Goal: Transaction & Acquisition: Purchase product/service

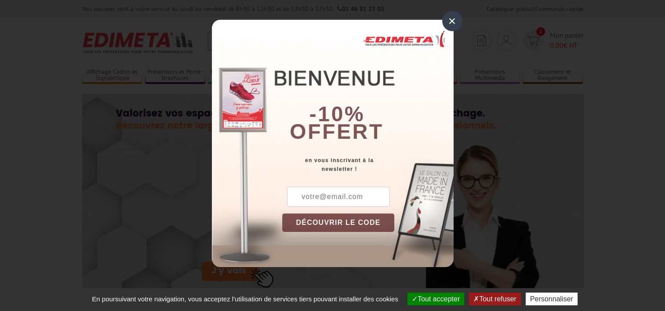
click at [449, 23] on div "×" at bounding box center [452, 21] width 20 height 20
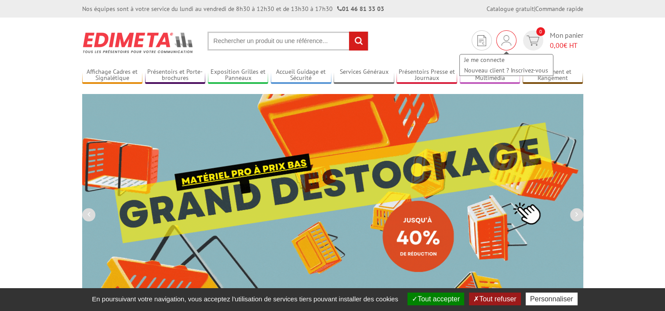
click at [505, 40] on img at bounding box center [507, 40] width 10 height 11
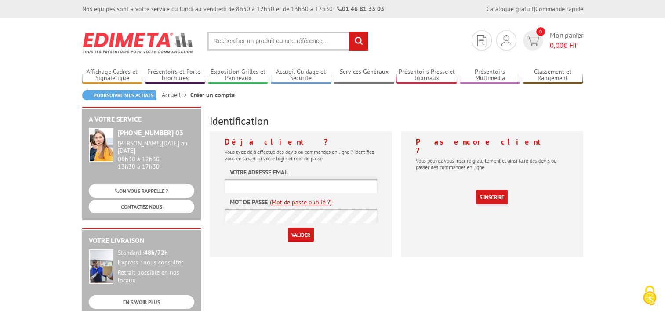
click at [300, 187] on input "text" at bounding box center [301, 186] width 153 height 15
paste input "[PERSON_NAME][EMAIL_ADDRESS][DOMAIN_NAME]"
type input "[PERSON_NAME][EMAIL_ADDRESS][DOMAIN_NAME]"
click at [287, 224] on form "Votre adresse email s.veger@strego.fr Mot de passe (Mot de passe oublié ?) Vali…" at bounding box center [301, 205] width 153 height 74
click at [298, 234] on input "Valider" at bounding box center [301, 235] width 26 height 15
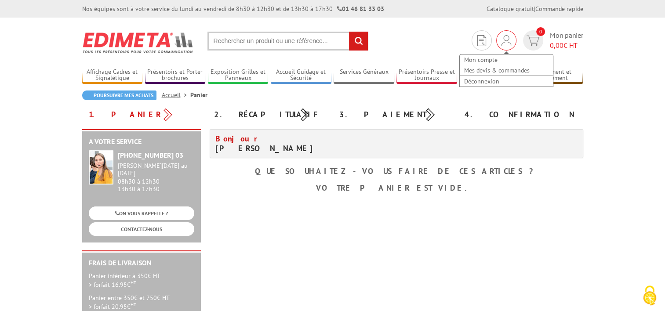
click at [506, 36] on img at bounding box center [507, 40] width 10 height 11
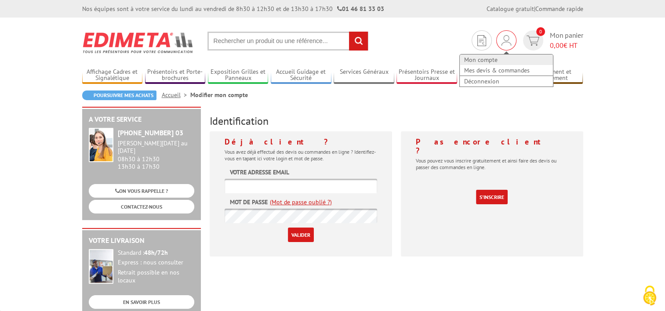
drag, startPoint x: 0, startPoint y: 0, endPoint x: 493, endPoint y: 58, distance: 496.1
click at [493, 58] on link "Mon compte" at bounding box center [506, 60] width 93 height 11
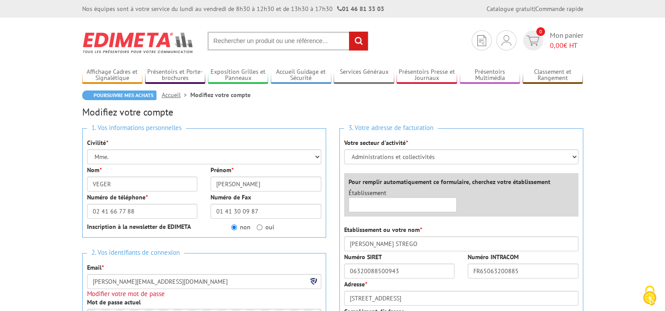
click at [267, 40] on input "text" at bounding box center [287, 41] width 161 height 19
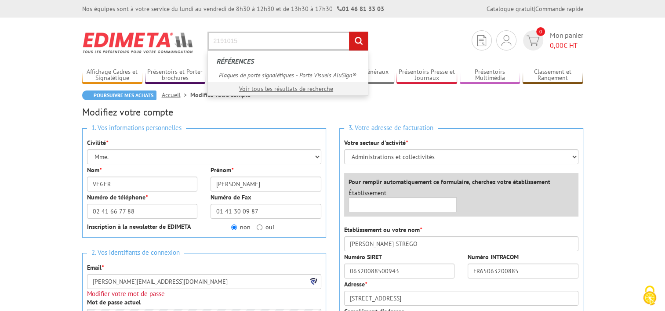
type input "2191015"
click at [349, 32] on input "rechercher" at bounding box center [358, 41] width 19 height 19
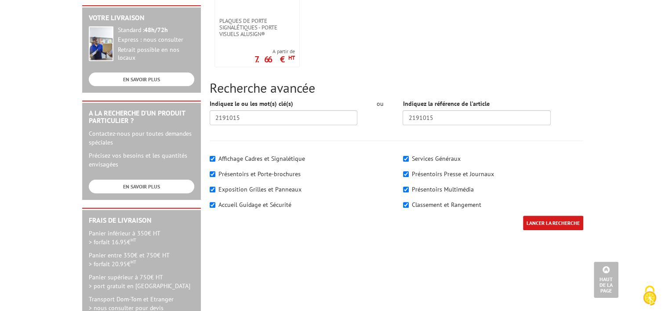
scroll to position [132, 0]
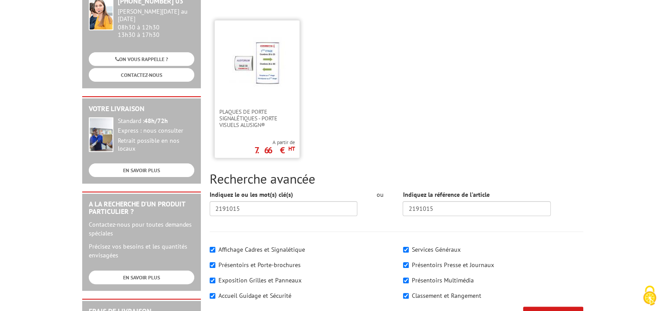
click at [274, 148] on p "7.66 € HT" at bounding box center [275, 150] width 40 height 5
click at [253, 117] on span "Plaques de porte signalétiques - Porte Visuels AluSign®" at bounding box center [257, 119] width 76 height 20
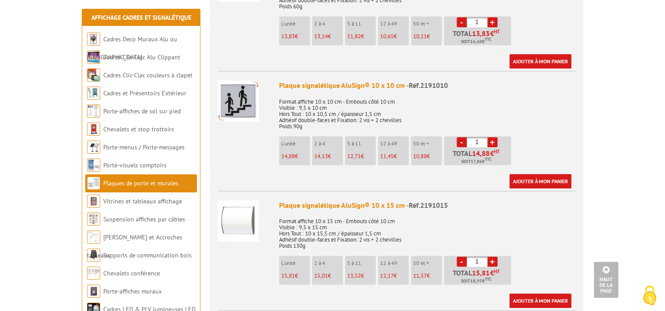
scroll to position [571, 0]
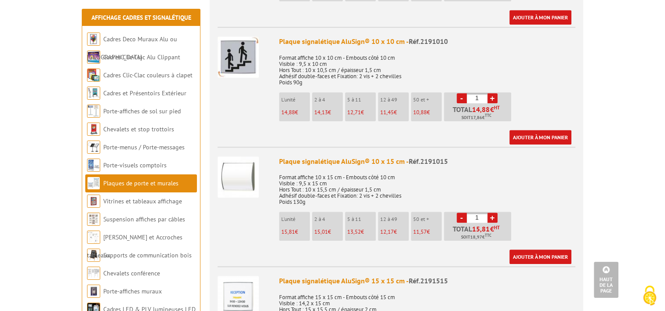
click at [493, 213] on link "+" at bounding box center [492, 218] width 10 height 10
type input "5"
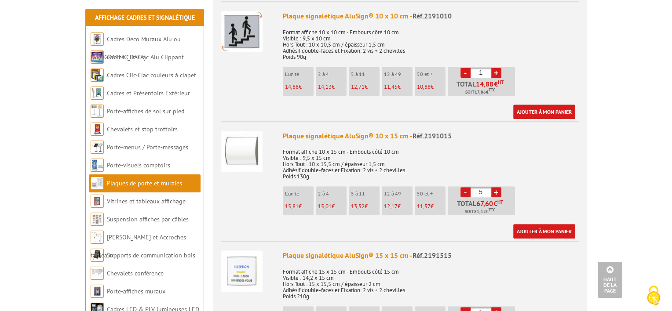
scroll to position [615, 0]
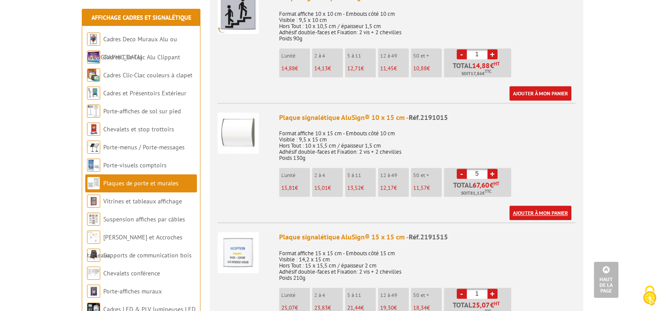
click at [545, 206] on link "Ajouter à mon panier" at bounding box center [540, 213] width 62 height 15
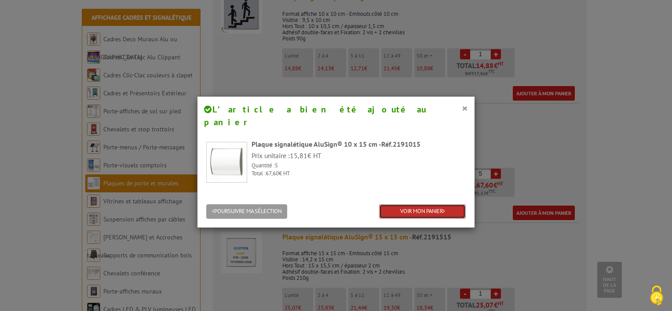
click at [418, 204] on link "VOIR MON PANIER" at bounding box center [422, 211] width 87 height 15
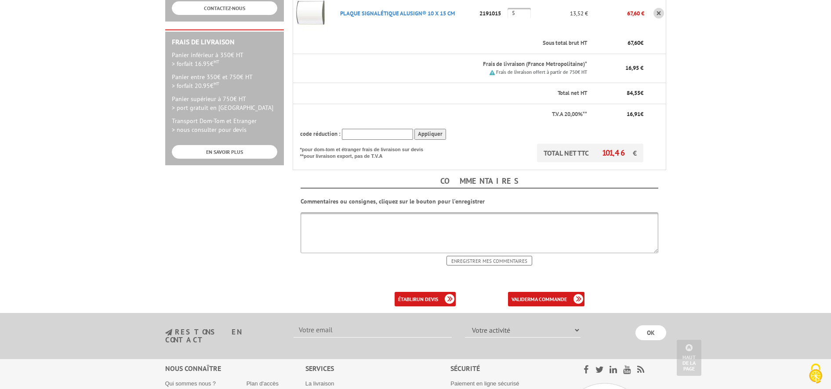
scroll to position [245, 0]
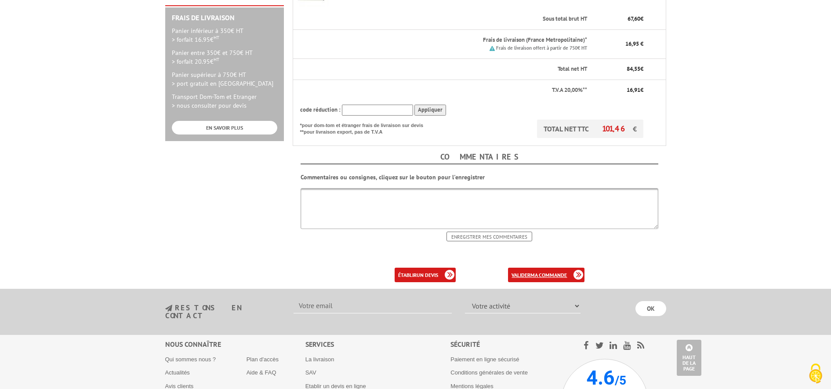
click at [545, 274] on b "ma commande" at bounding box center [549, 275] width 36 height 7
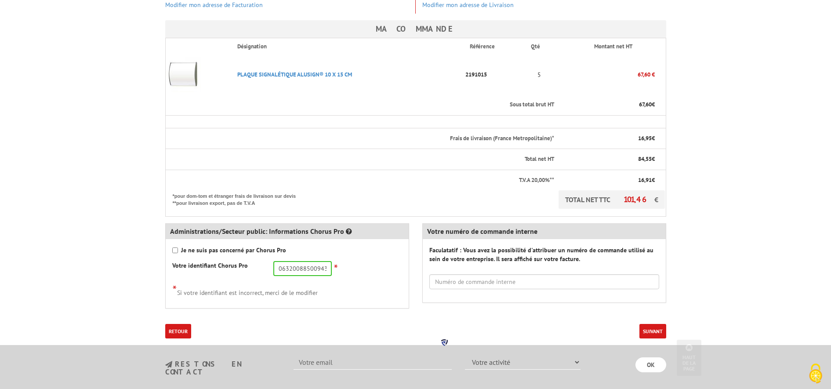
scroll to position [220, 0]
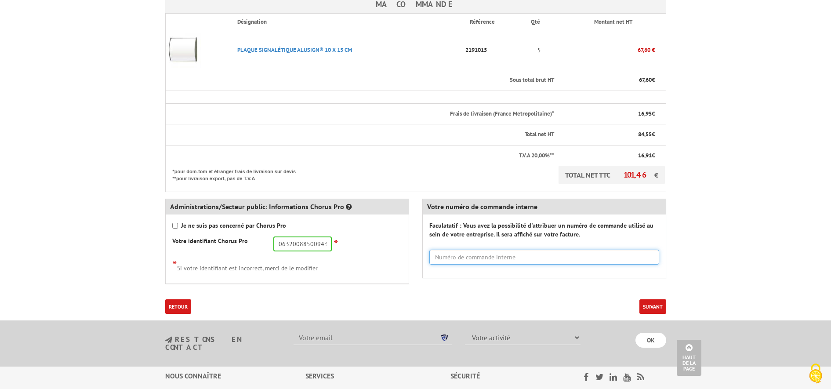
click at [488, 258] on input "text" at bounding box center [544, 257] width 230 height 15
click at [486, 257] on input "Nadia pour Bureau ANGERS" at bounding box center [544, 257] width 230 height 15
drag, startPoint x: 490, startPoint y: 257, endPoint x: 546, endPoint y: 256, distance: 56.3
click at [546, 256] on input "Nadia pour Bureau ANGERS" at bounding box center [544, 257] width 230 height 15
type input "Nadia pour Bureau Angers"
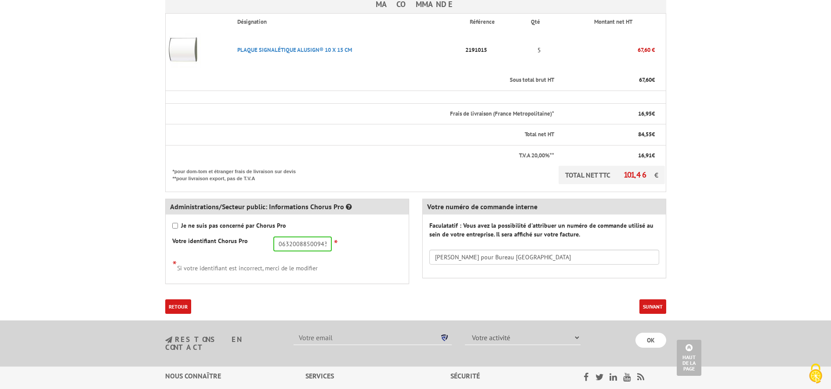
click at [656, 303] on button "Suivant" at bounding box center [653, 306] width 27 height 15
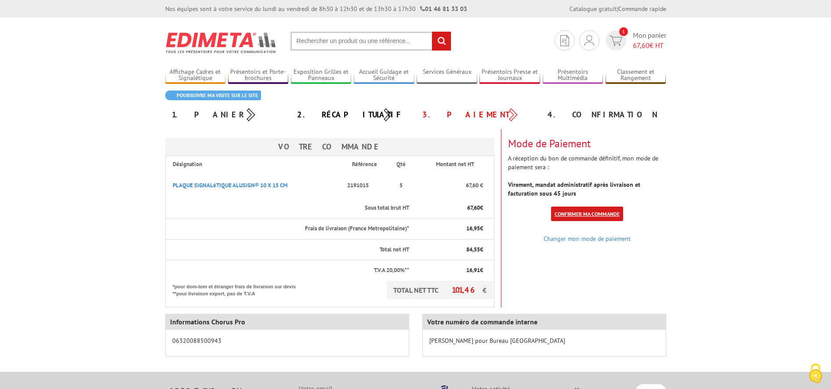
click at [599, 215] on link "Confirmer ma commande" at bounding box center [587, 214] width 72 height 15
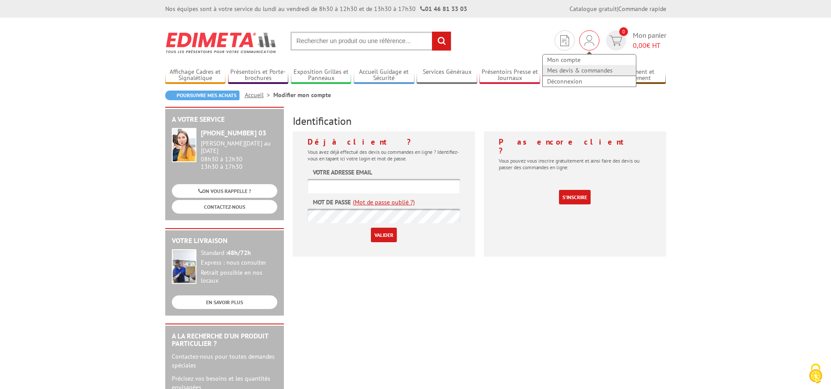
click at [588, 70] on link "Mes devis & commandes" at bounding box center [589, 70] width 93 height 11
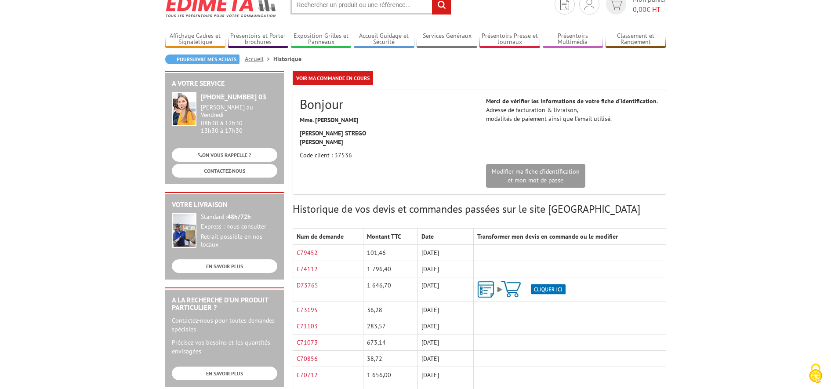
scroll to position [55, 0]
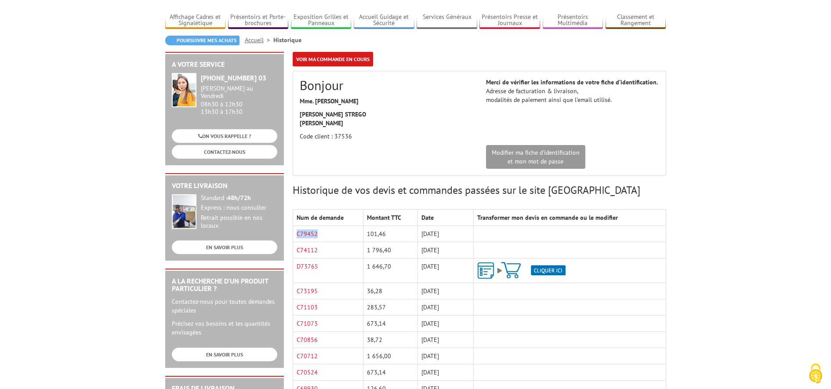
drag, startPoint x: 321, startPoint y: 236, endPoint x: 295, endPoint y: 238, distance: 26.5
click at [295, 238] on td "C79452" at bounding box center [328, 234] width 71 height 16
copy link "C79452"
click at [294, 238] on td "C79452" at bounding box center [328, 234] width 71 height 16
